Goal: Transaction & Acquisition: Subscribe to service/newsletter

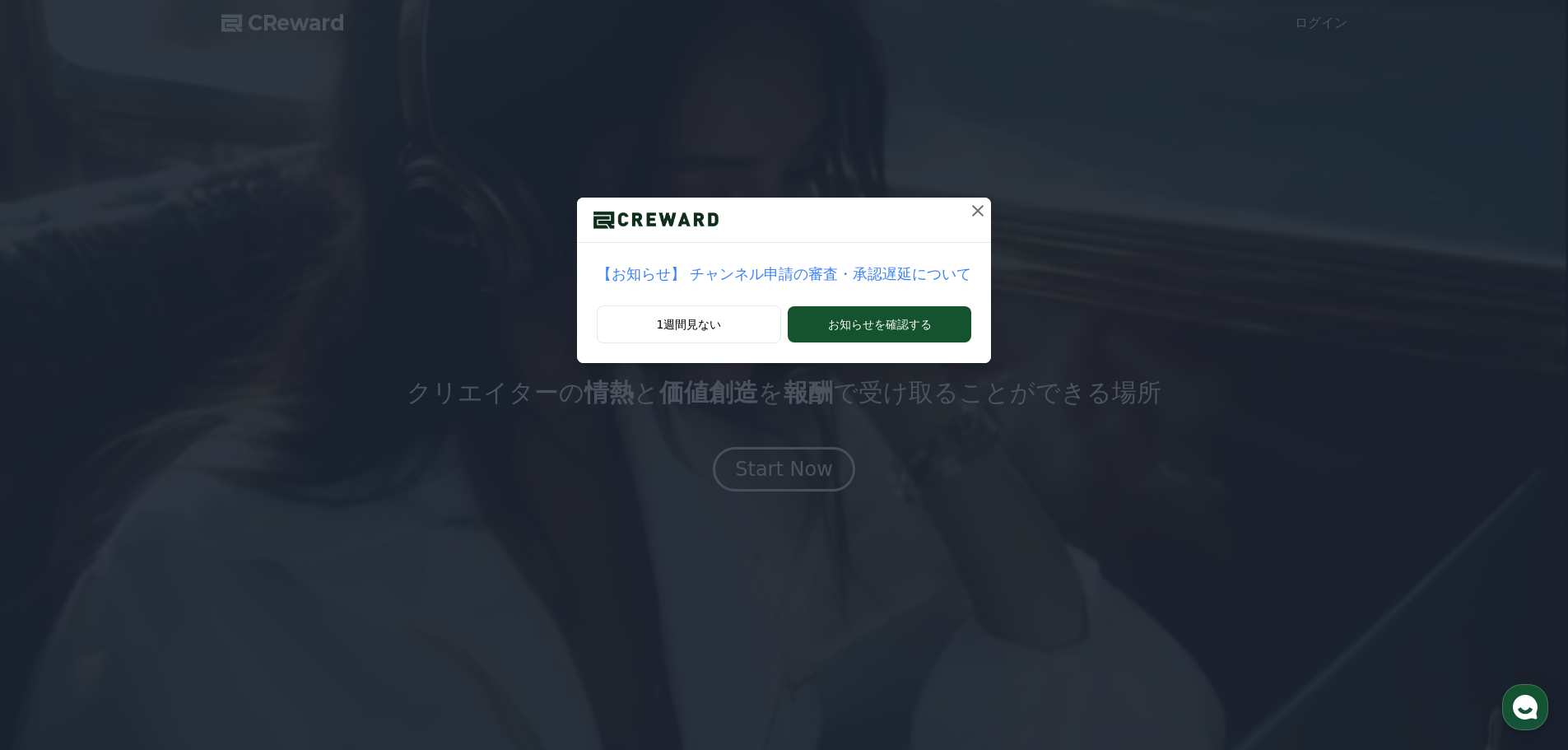
click at [968, 217] on icon at bounding box center [978, 211] width 20 height 20
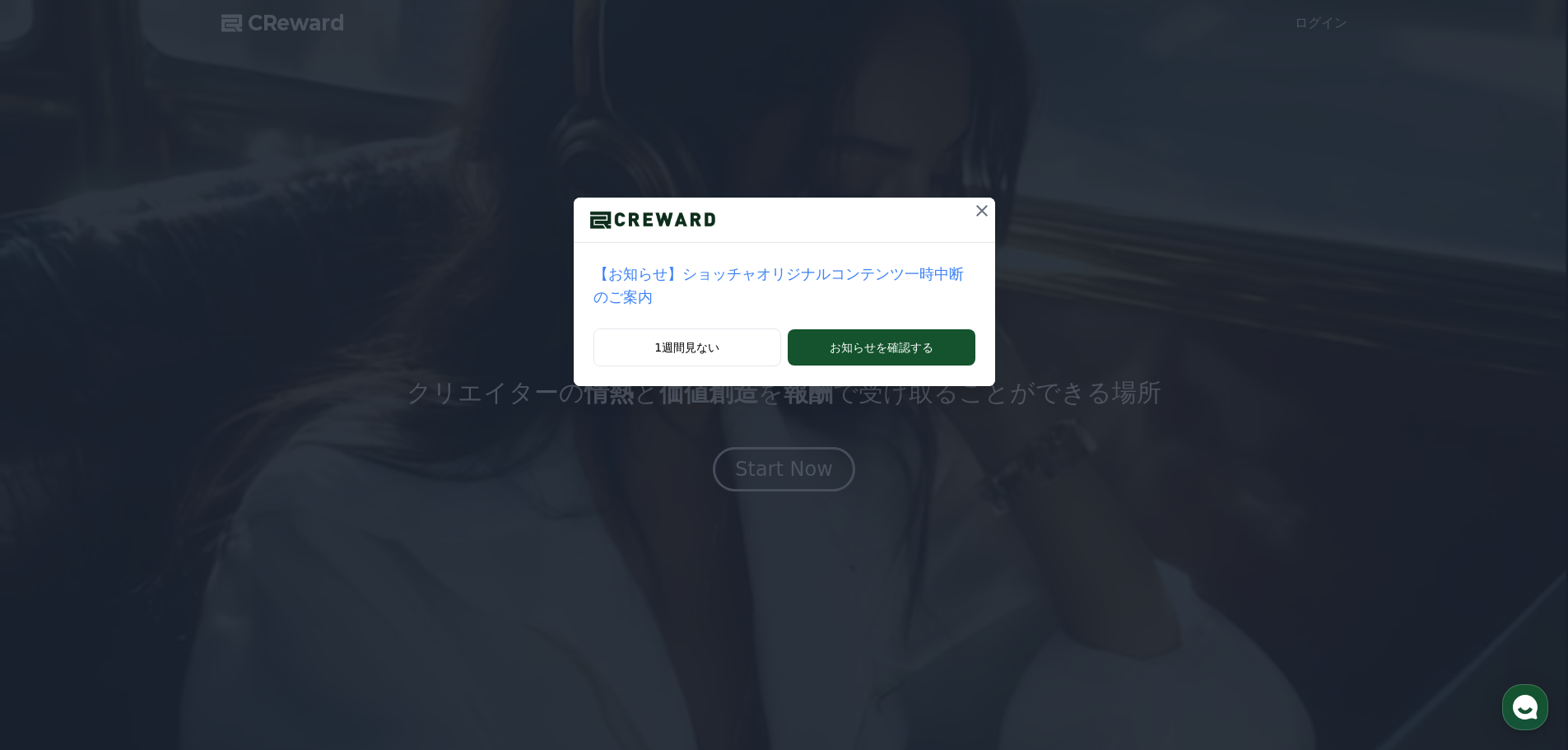
click at [972, 217] on icon at bounding box center [982, 211] width 20 height 20
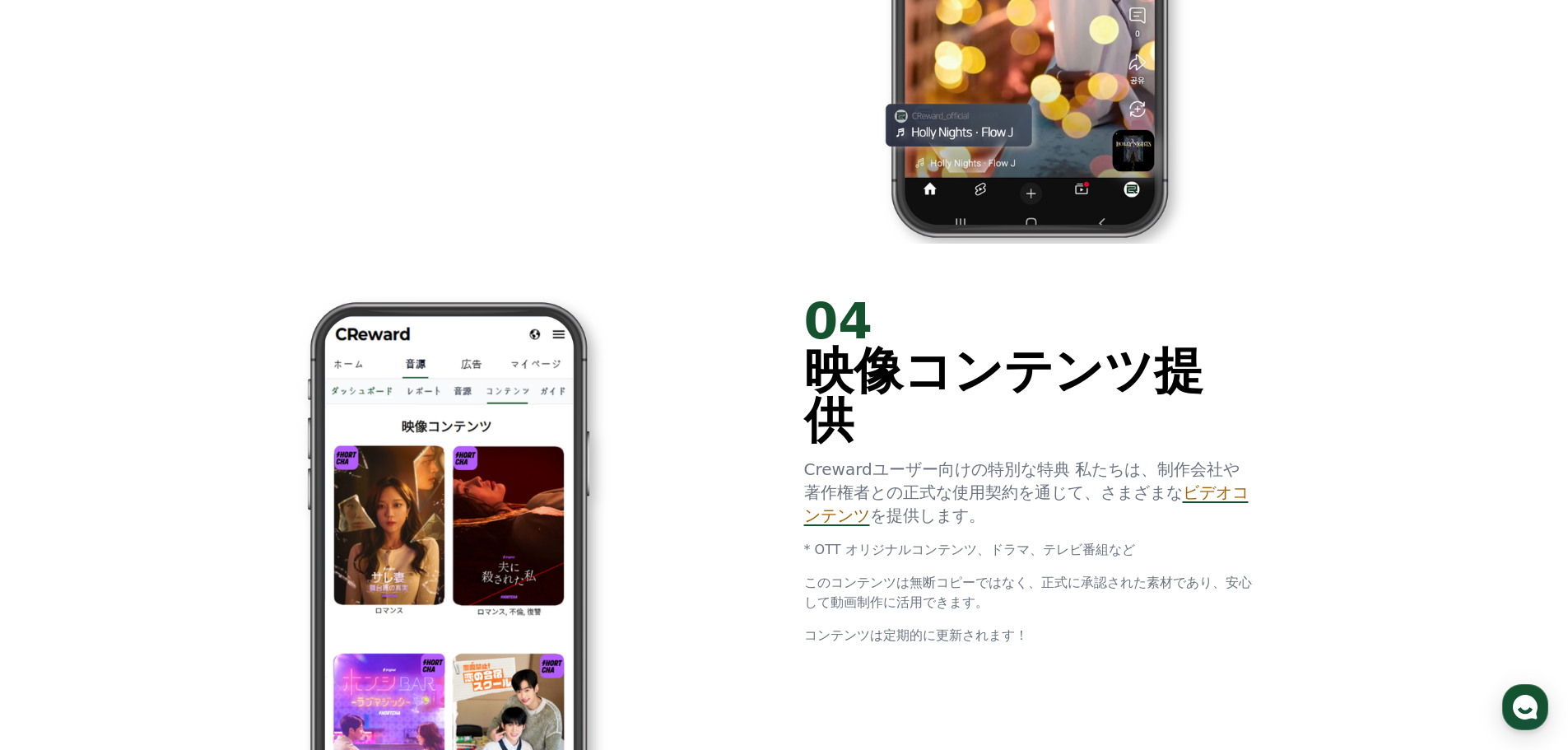
scroll to position [300, 0]
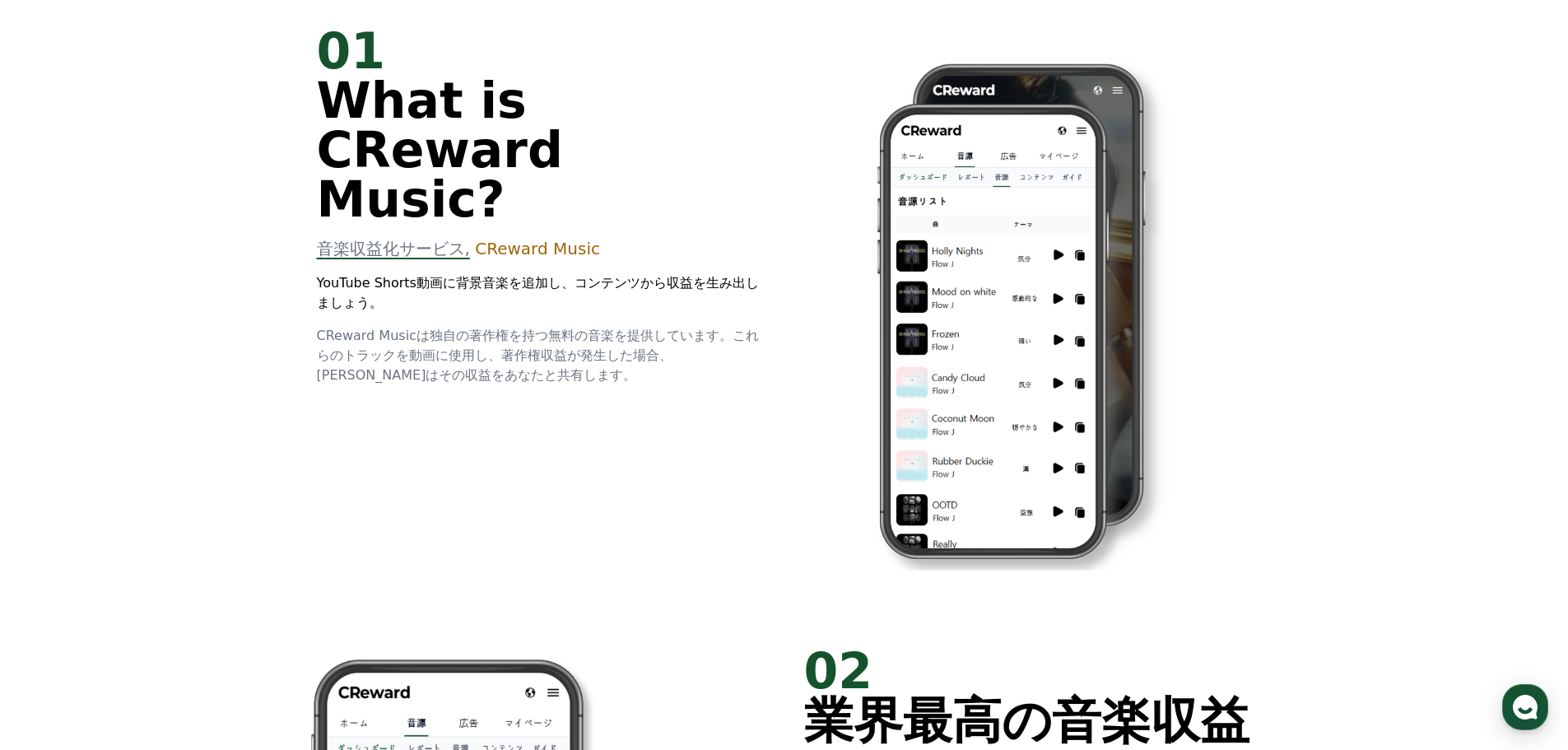
drag, startPoint x: 893, startPoint y: 577, endPoint x: 730, endPoint y: 247, distance: 368.1
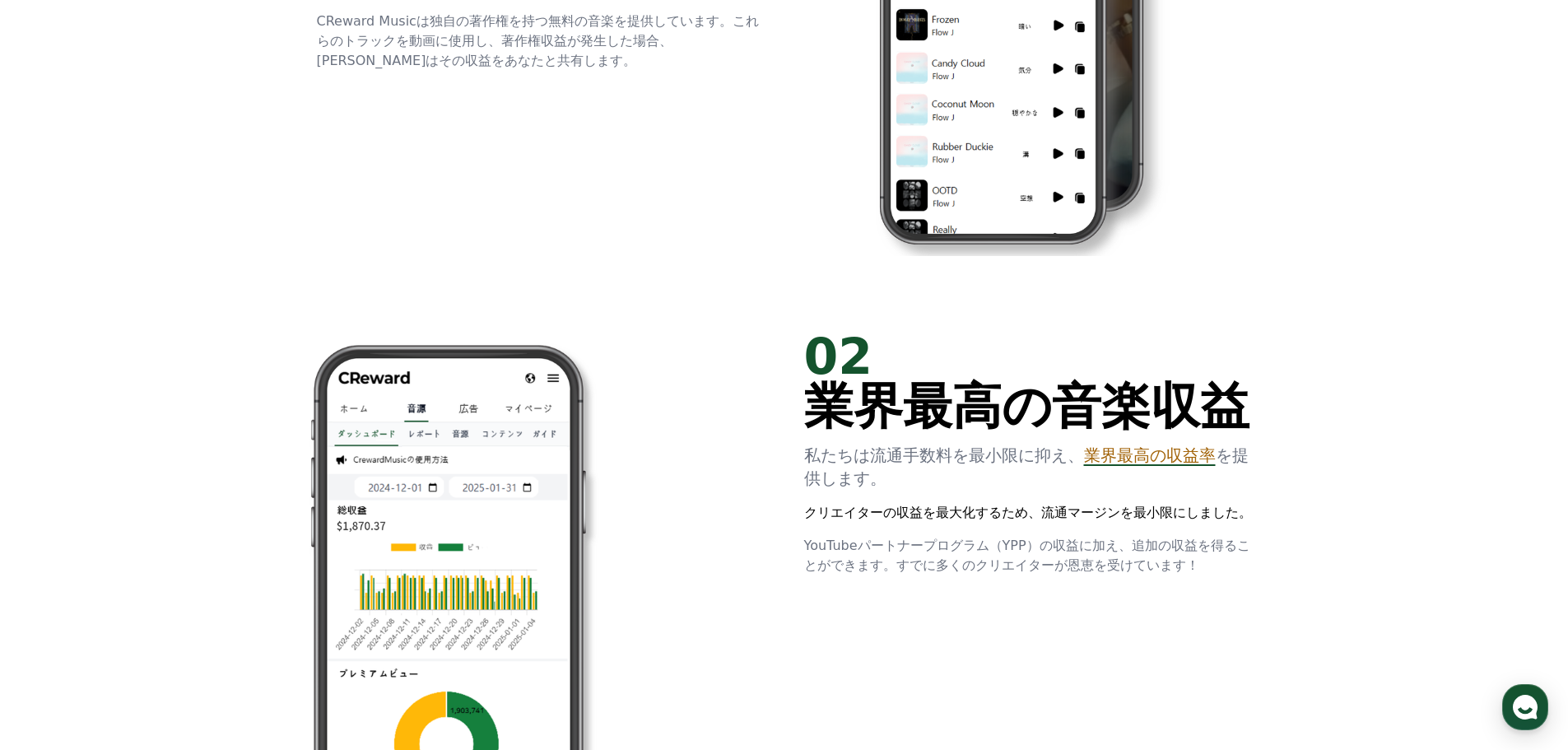
scroll to position [0, 0]
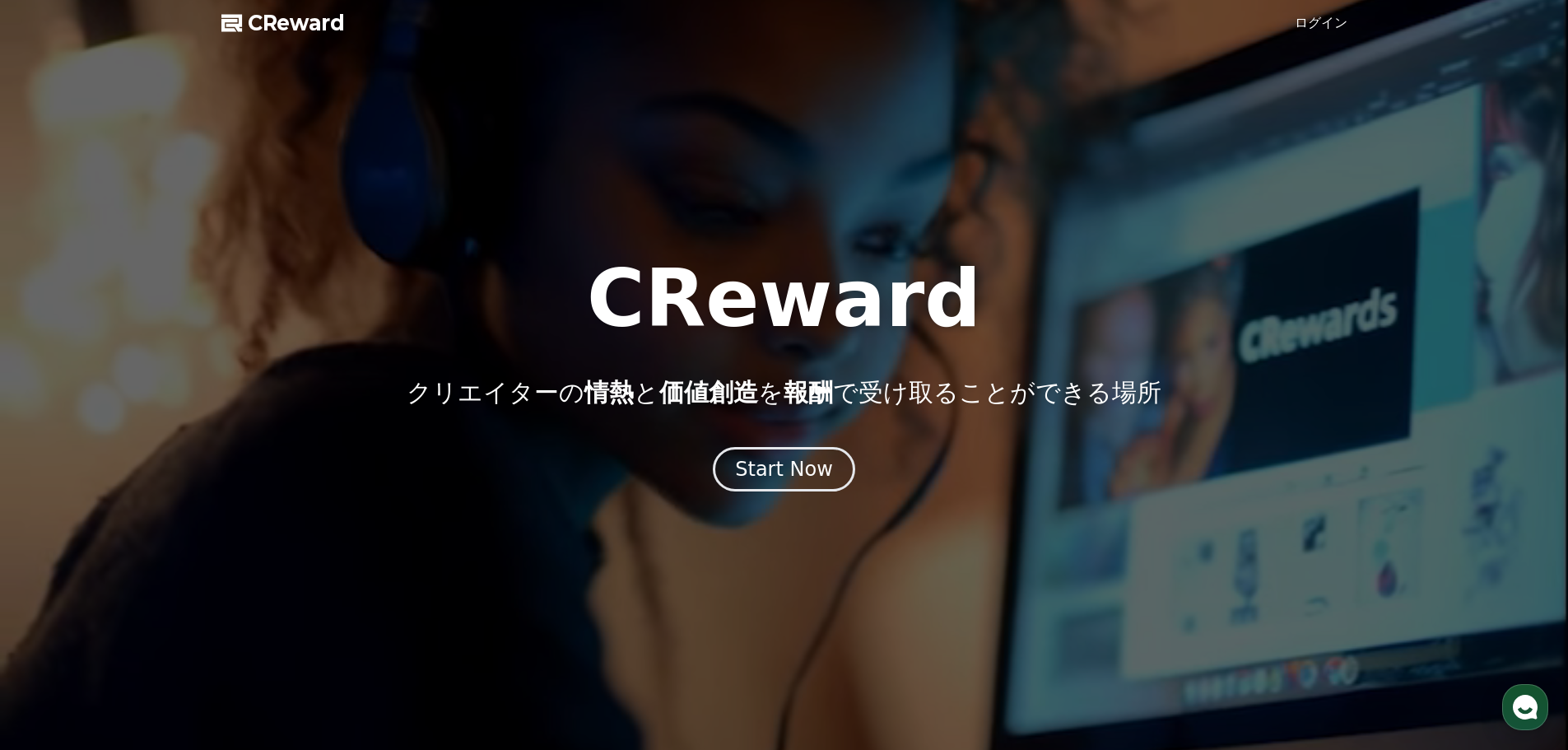
drag, startPoint x: 397, startPoint y: 580, endPoint x: 333, endPoint y: 313, distance: 274.6
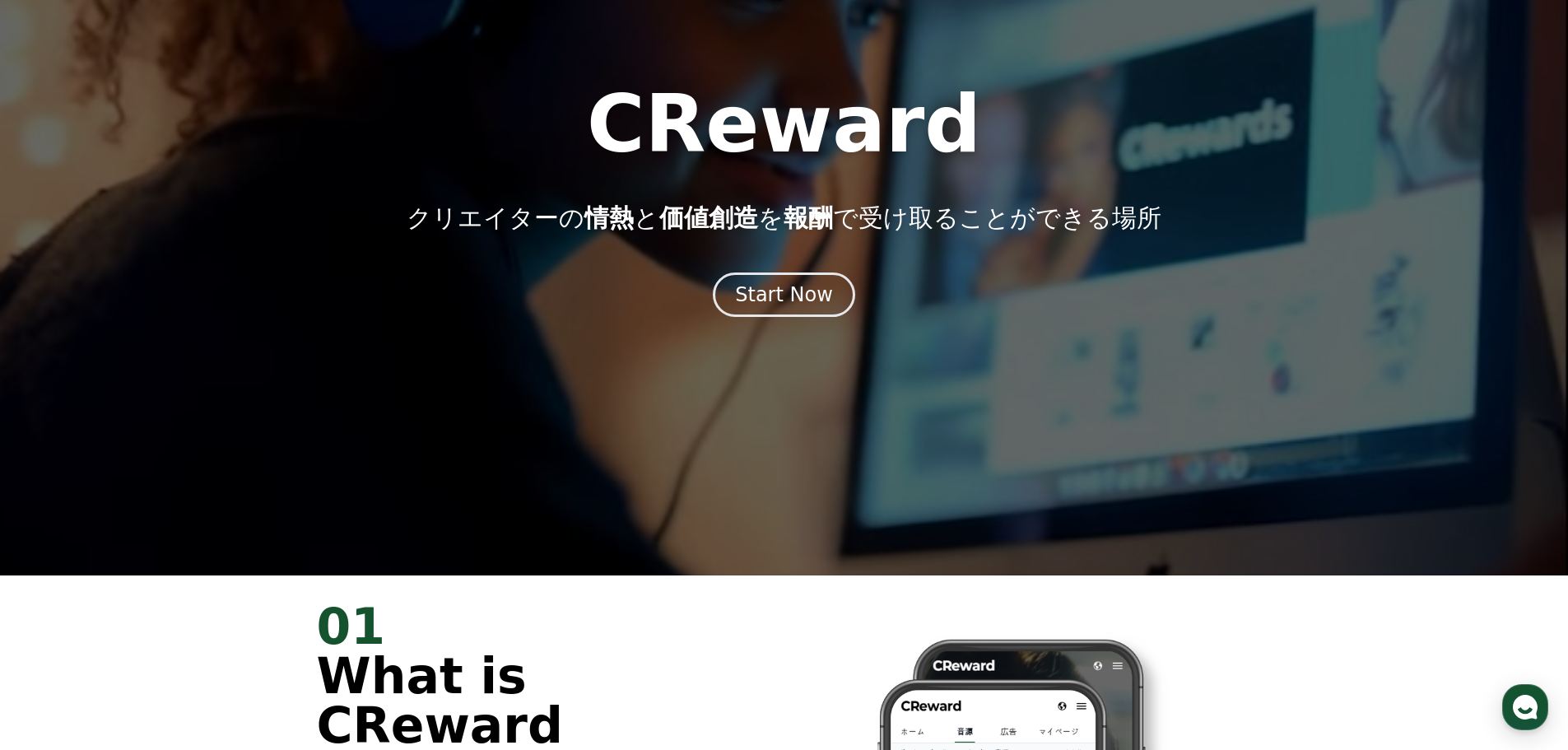
scroll to position [165, 0]
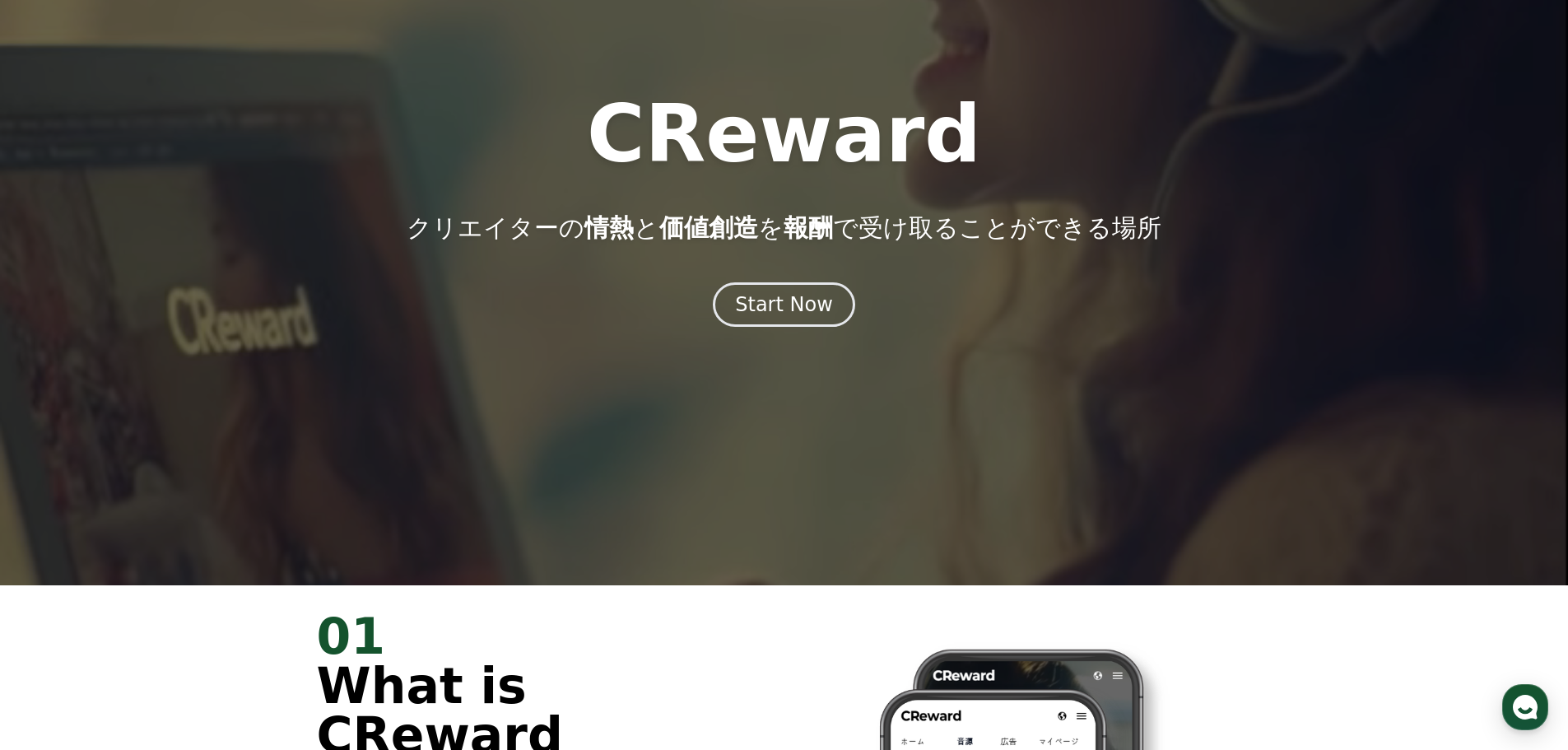
click at [798, 270] on div "CReward クリエイターの 情熱 と 価値創造 を 報酬 で受け取ることができる場所 Start Now" at bounding box center [784, 211] width 1568 height 232
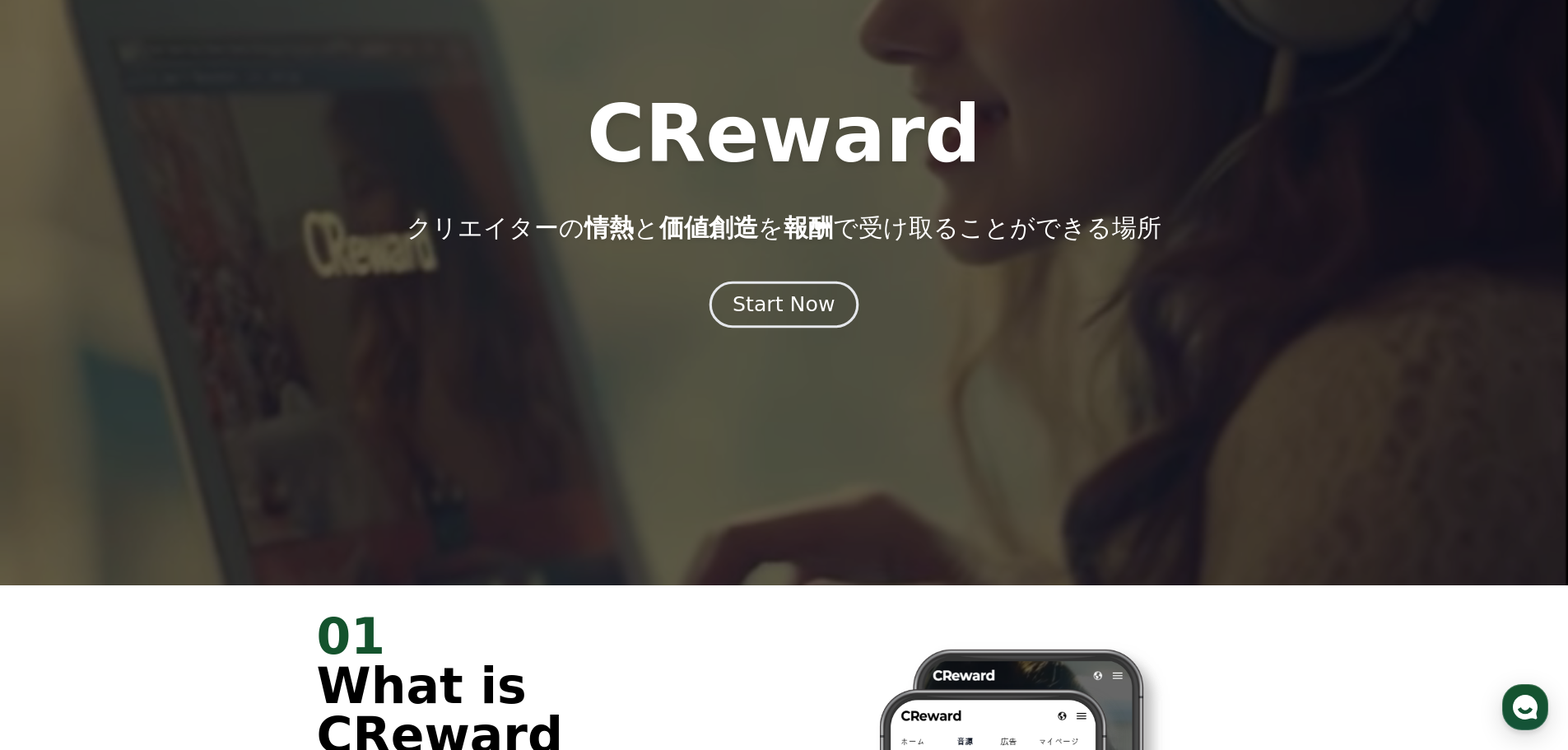
click at [807, 284] on button "Start Now" at bounding box center [784, 303] width 149 height 47
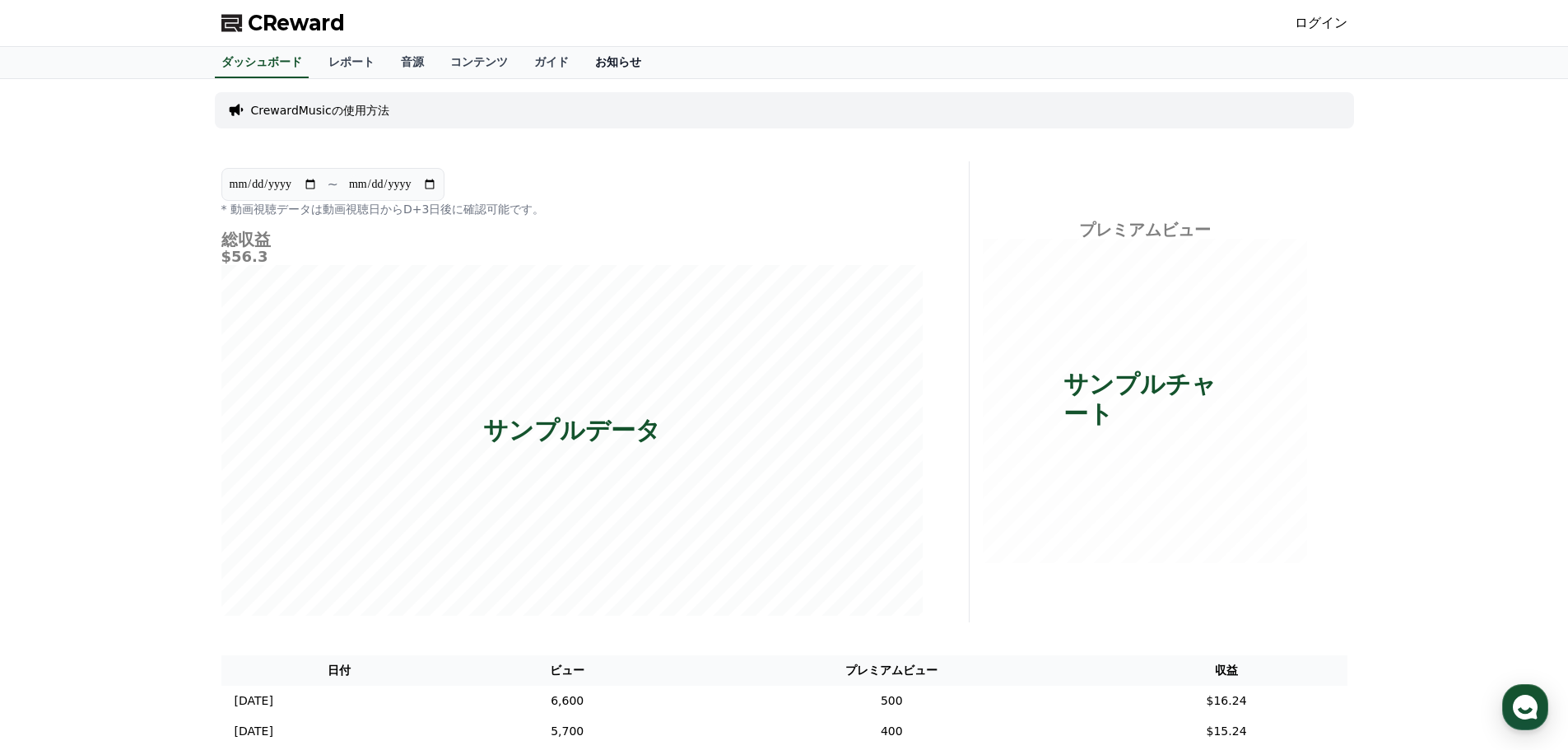
click at [582, 59] on link "お知らせ" at bounding box center [618, 63] width 73 height 31
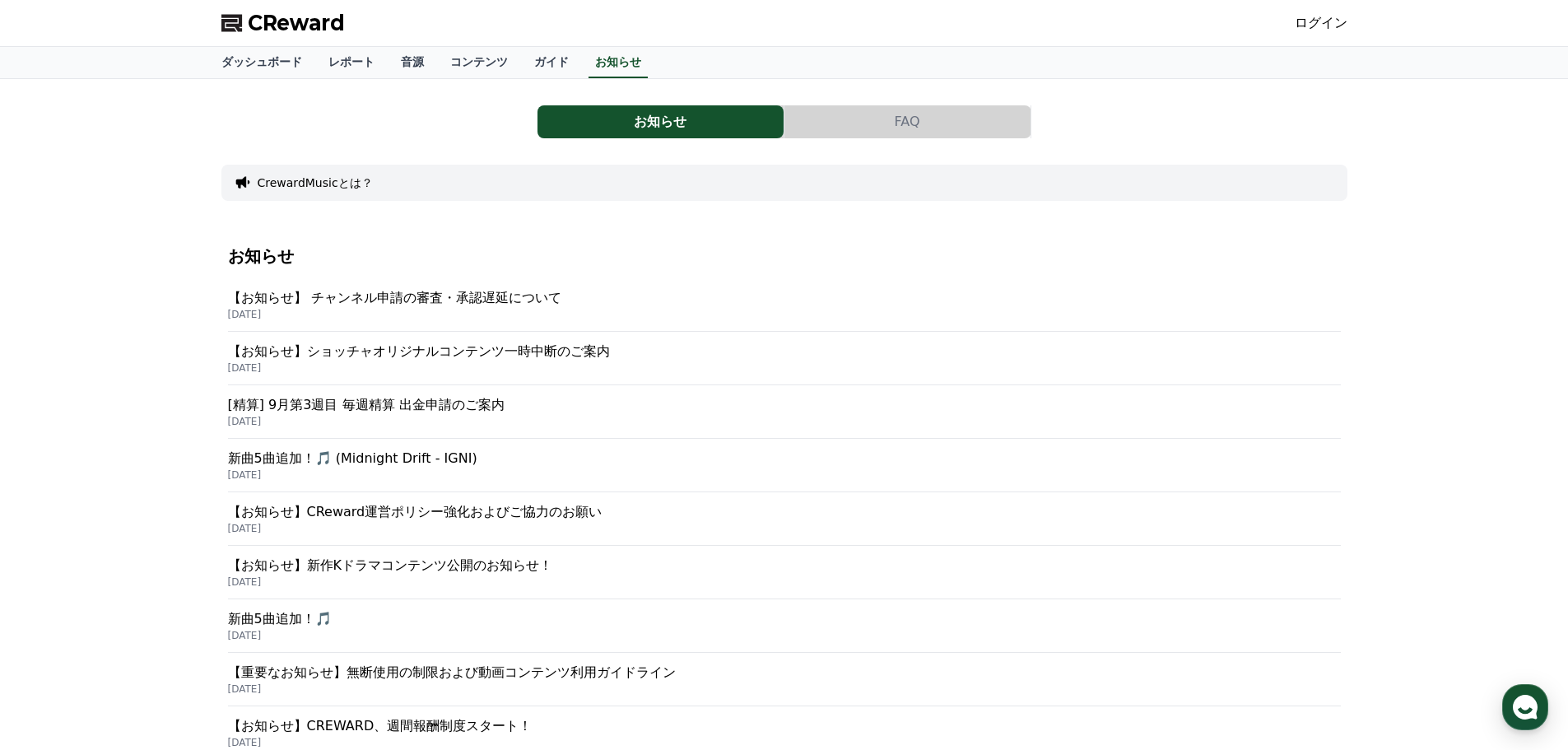
click at [454, 354] on p "【お知らせ】ショッチャオリジナルコンテンツ一時中断のご案内" at bounding box center [785, 351] width 1113 height 20
click at [358, 288] on p "【お知らせ】 チャンネル申請の審査・承認遅延について" at bounding box center [785, 298] width 1113 height 20
click at [345, 350] on p "【お知らせ】ショッチャオリジナルコンテンツ一時中断のご案内" at bounding box center [785, 351] width 1113 height 20
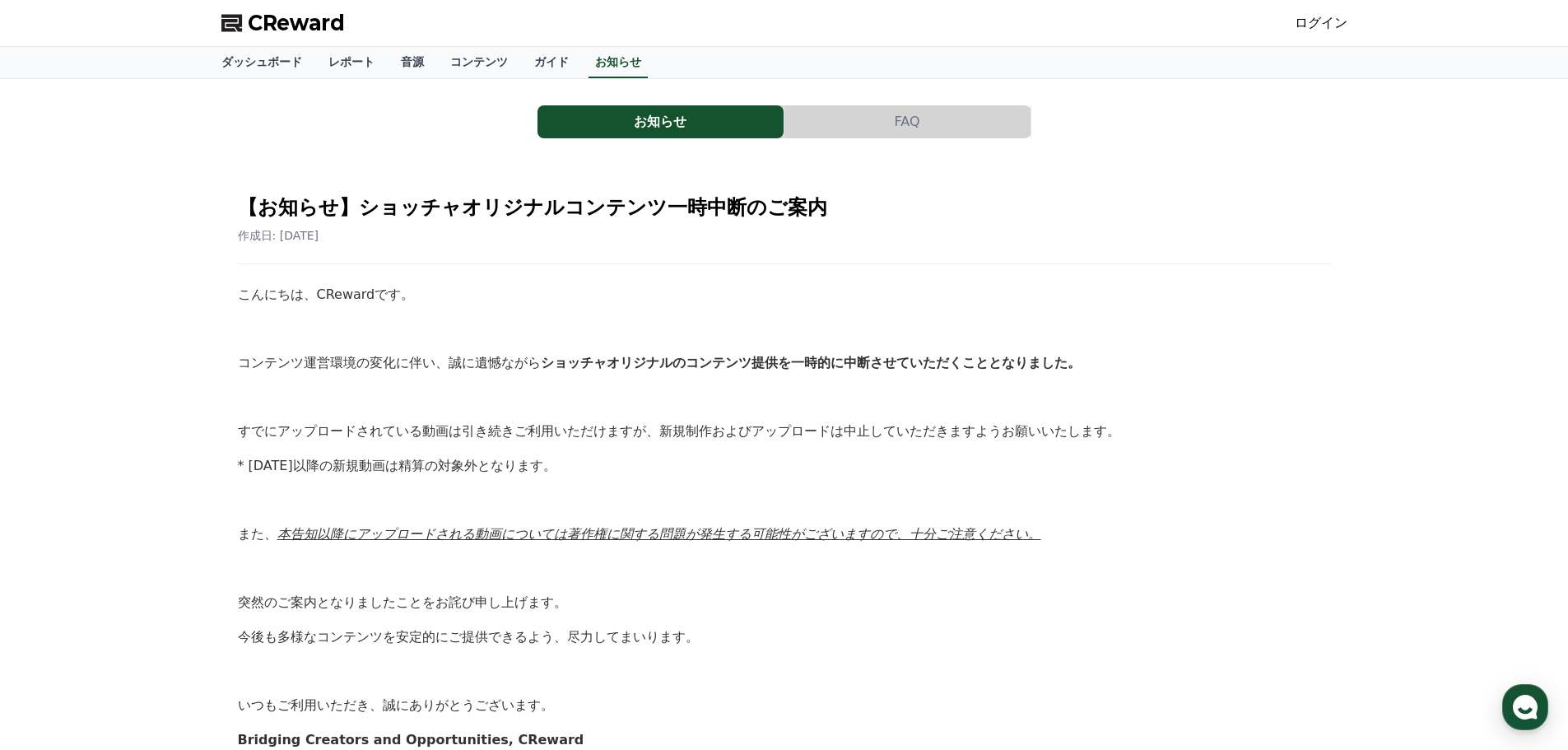
click at [1316, 18] on link "ログイン" at bounding box center [1322, 23] width 53 height 20
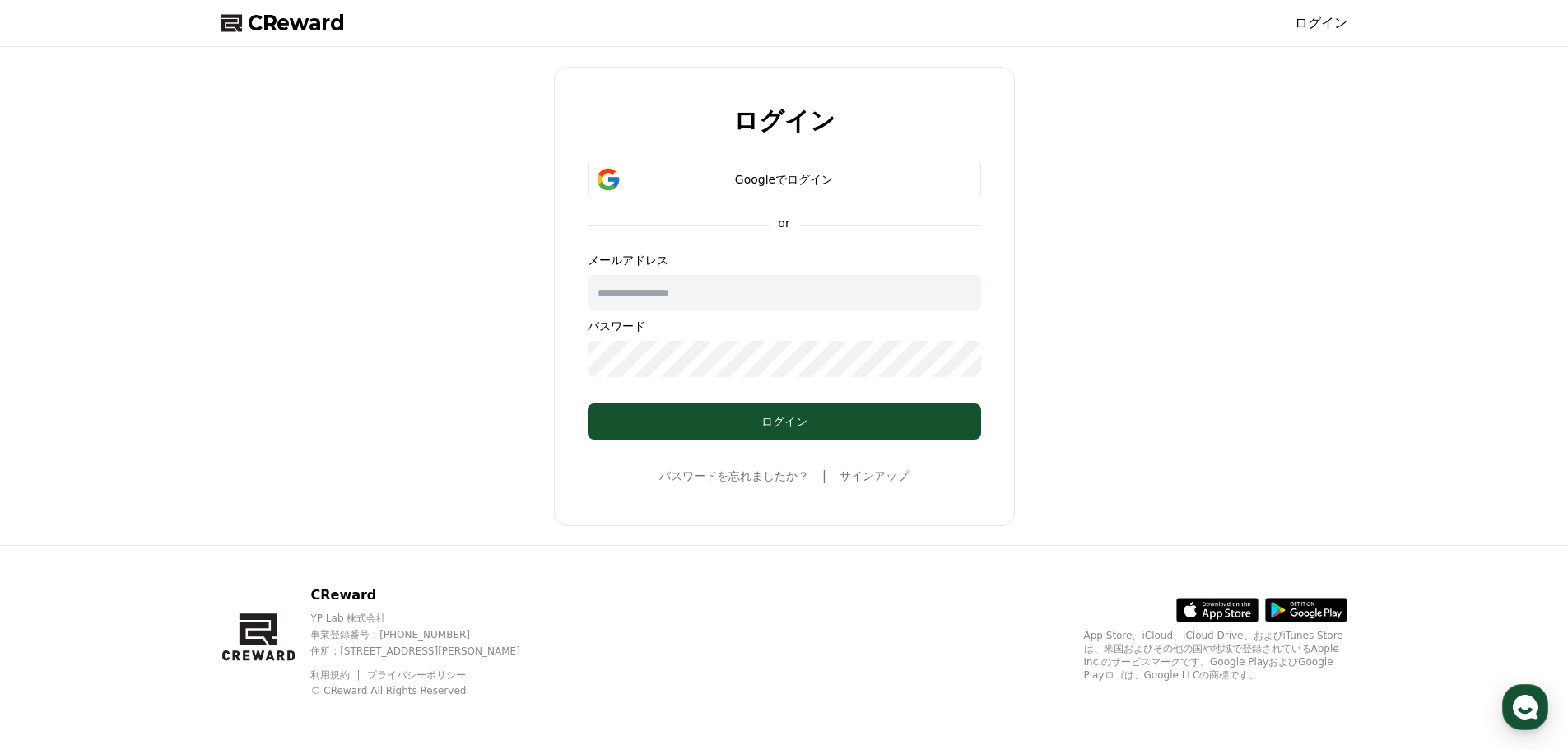
click at [763, 302] on input "text" at bounding box center [784, 293] width 393 height 36
click at [1039, 319] on div "ログイン Googleでログイン or メールアドレス パスワード ログイン パスワードを忘れましたか？ | サインアップ" at bounding box center [785, 296] width 1139 height 485
click at [856, 187] on div "Googleでログイン" at bounding box center [784, 180] width 345 height 16
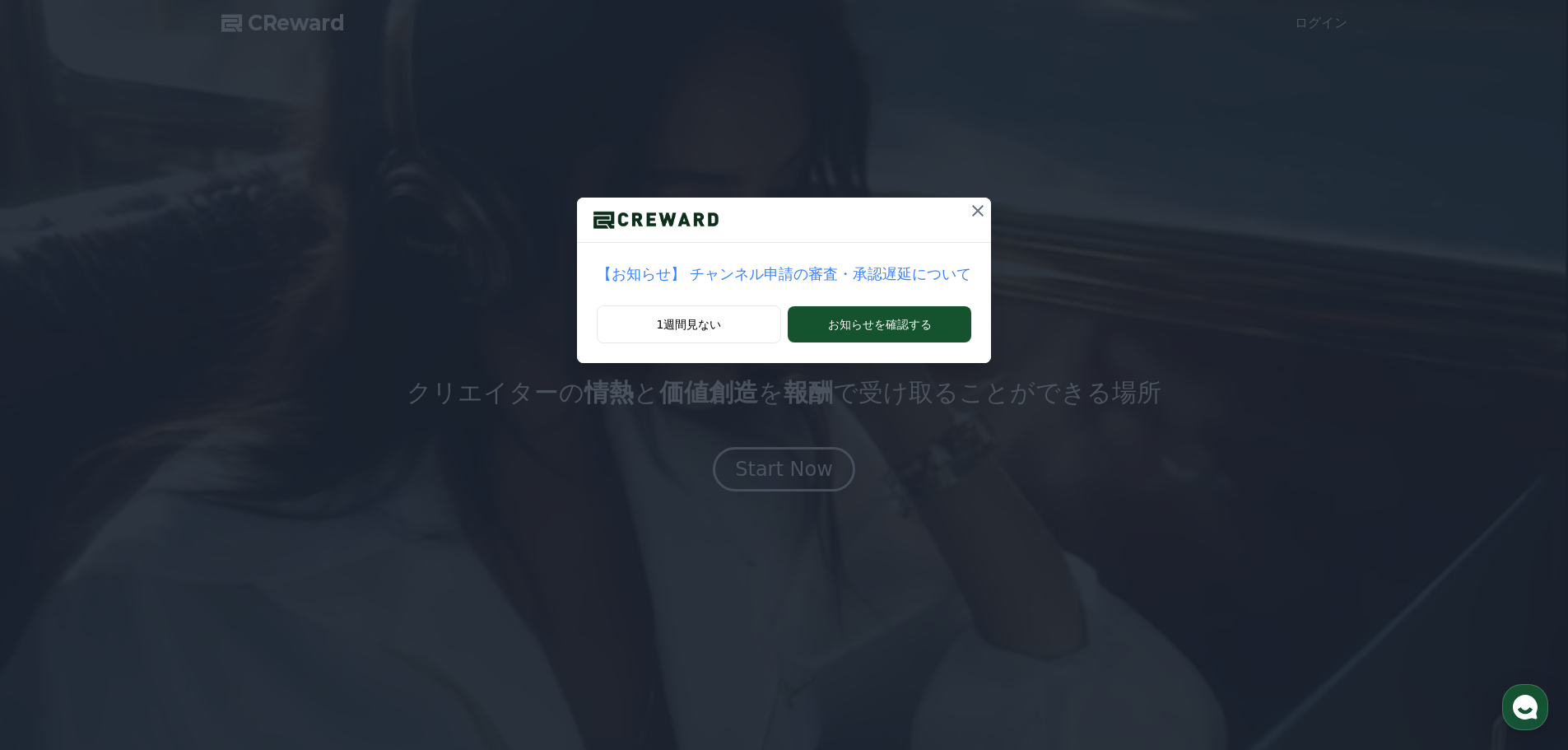
click at [968, 213] on icon at bounding box center [978, 211] width 20 height 20
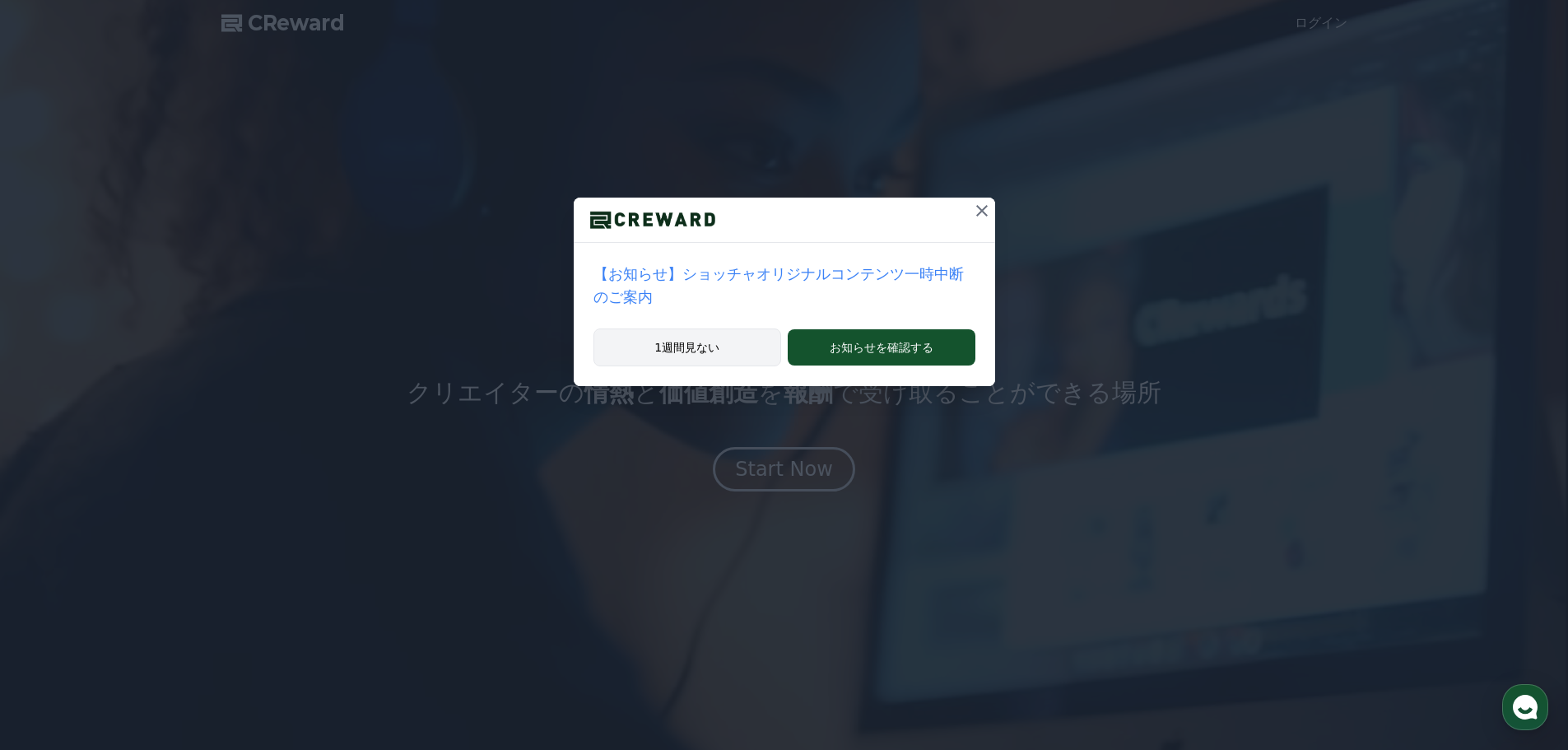
click at [686, 328] on button "1週間見ない" at bounding box center [688, 347] width 189 height 38
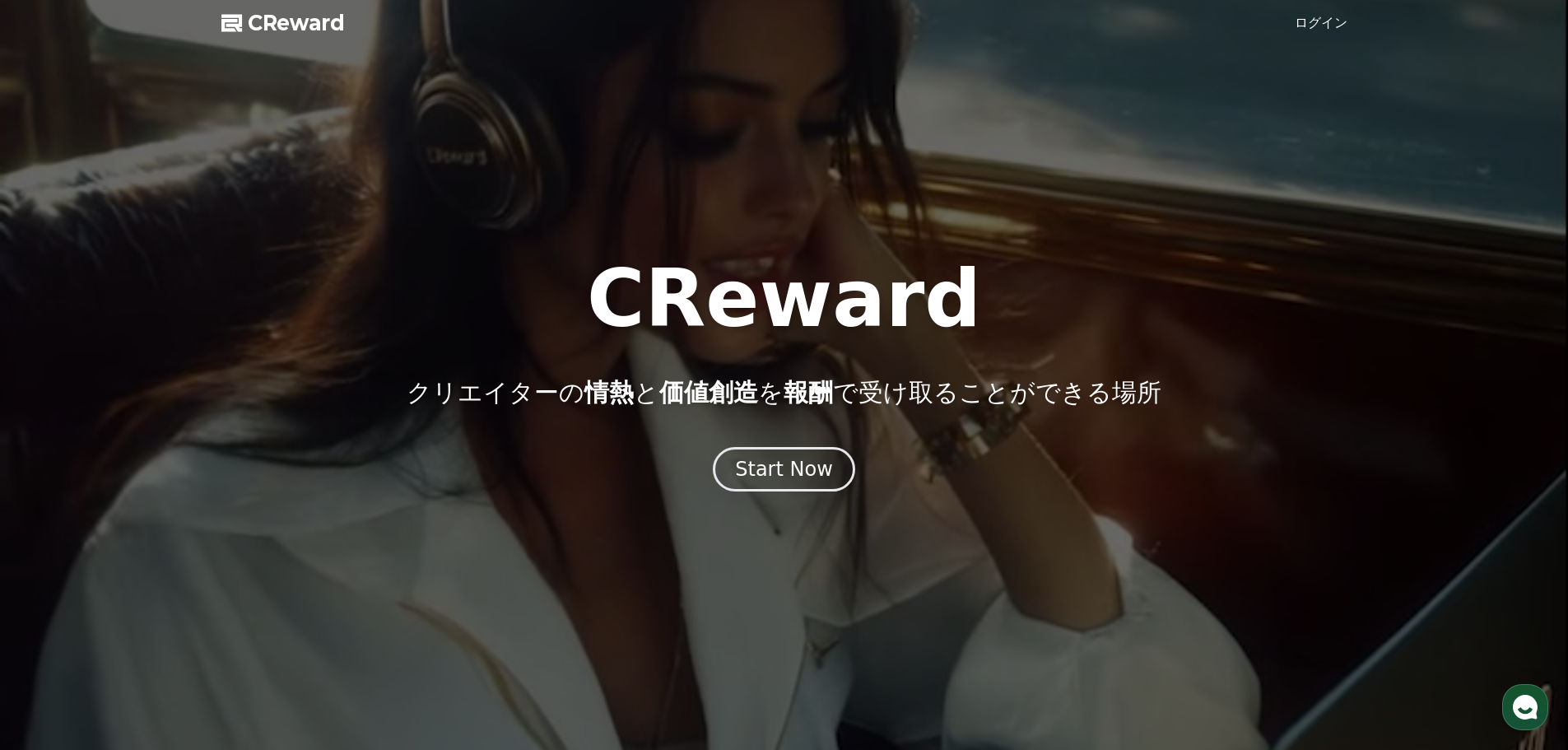
click at [1311, 29] on link "ログイン" at bounding box center [1322, 23] width 53 height 20
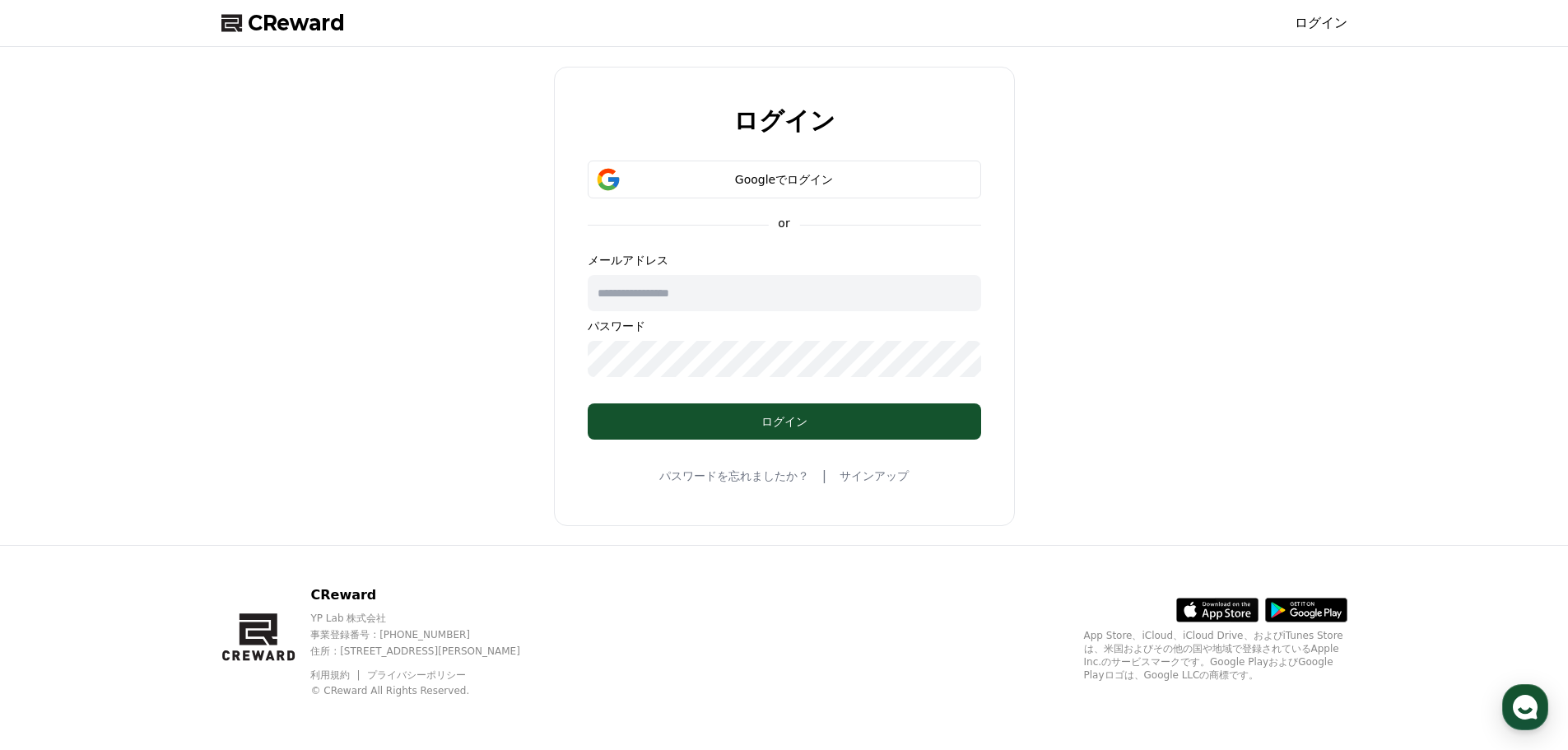
click at [686, 285] on input "text" at bounding box center [784, 293] width 393 height 36
click at [701, 191] on button "Googleでログイン" at bounding box center [784, 180] width 393 height 38
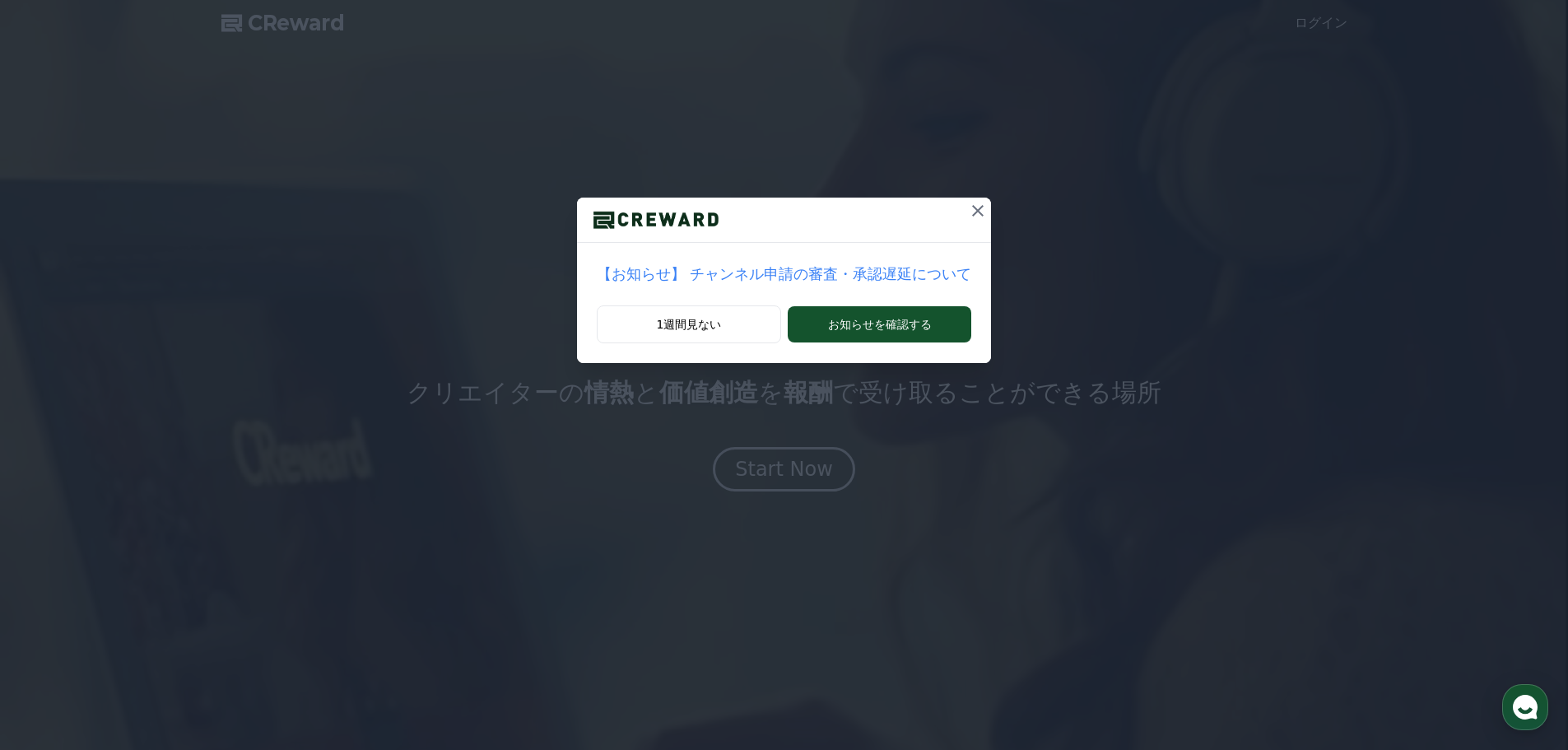
click at [968, 207] on icon at bounding box center [978, 211] width 20 height 20
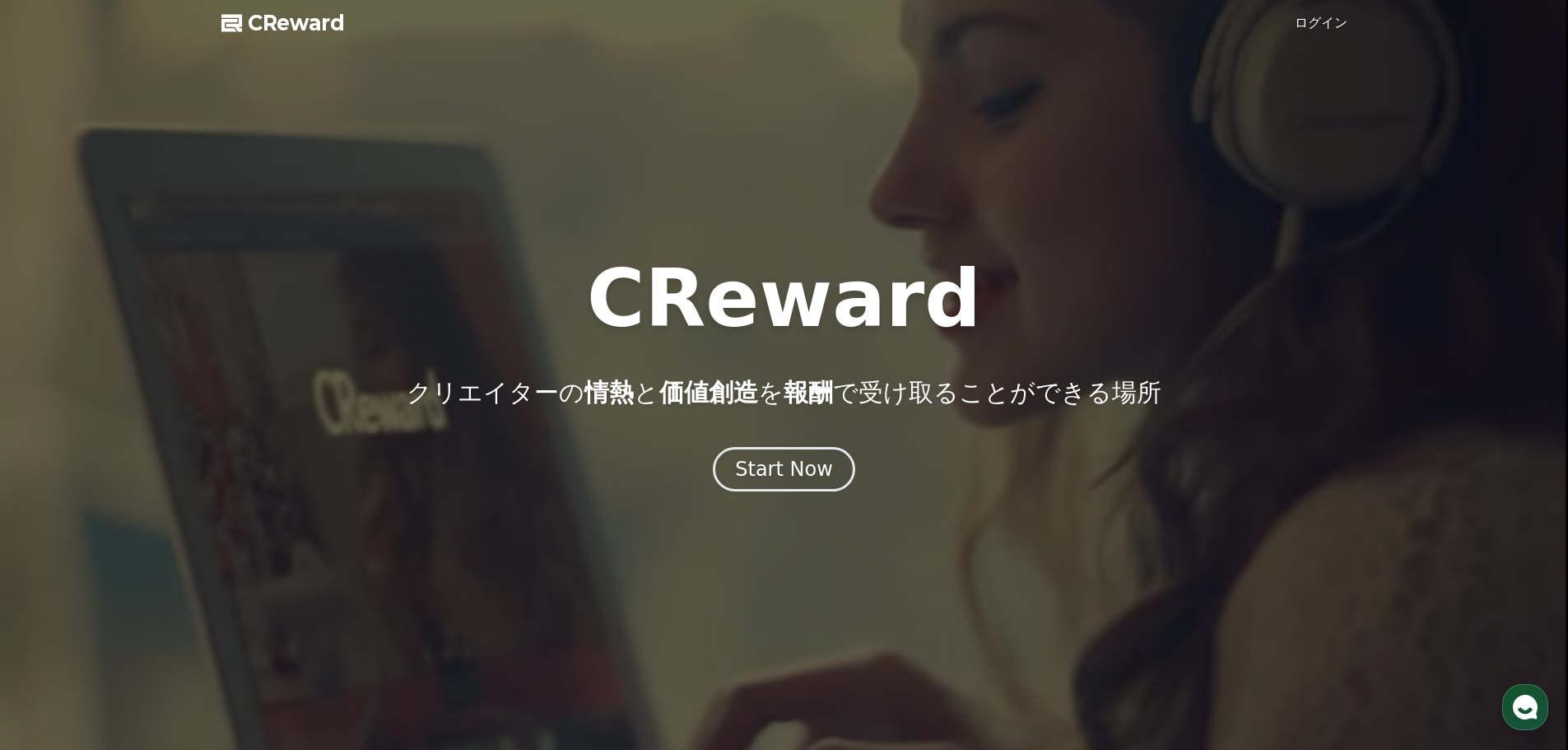
click at [1320, 25] on link "ログイン" at bounding box center [1322, 23] width 53 height 20
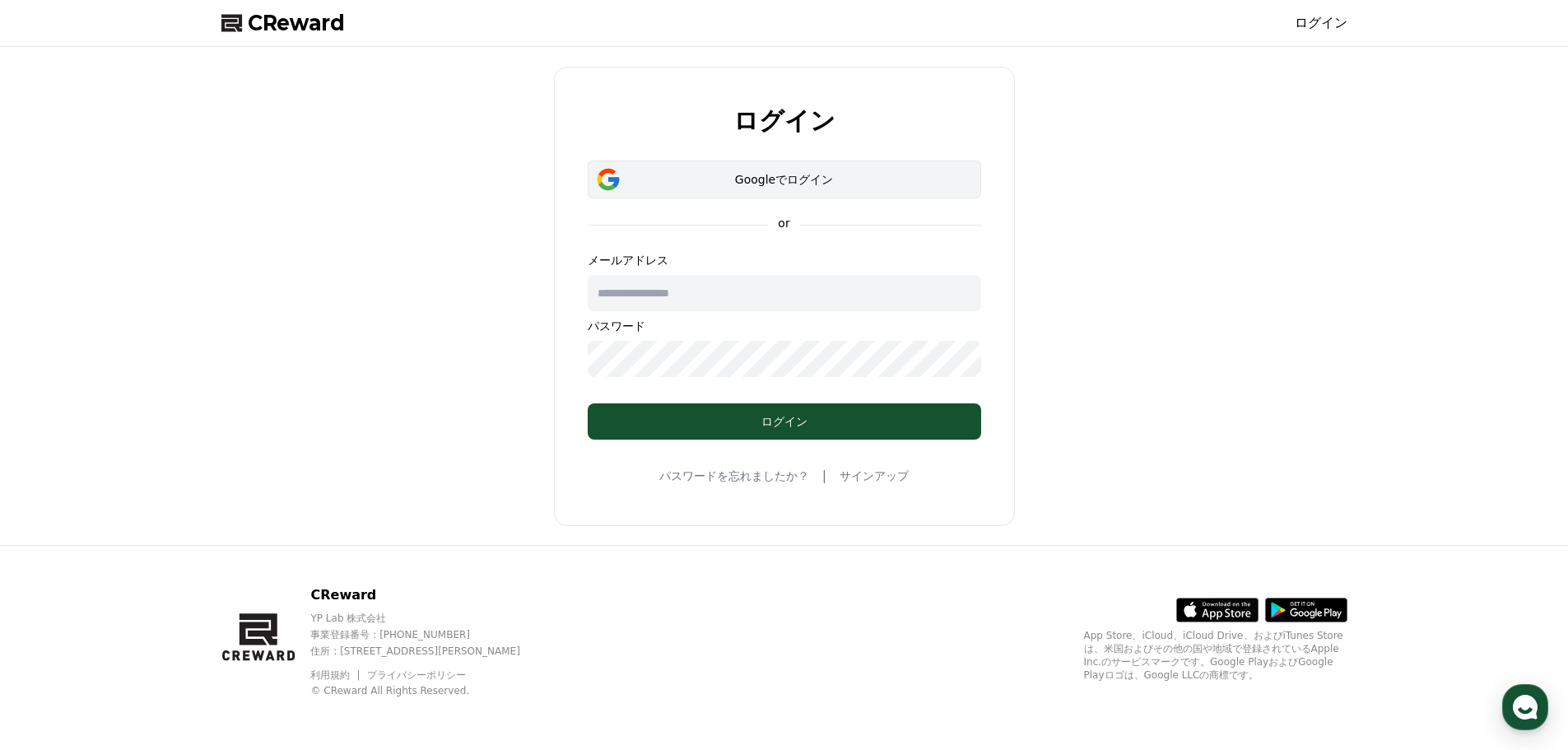
click at [761, 182] on div "Googleでログイン" at bounding box center [784, 180] width 345 height 16
